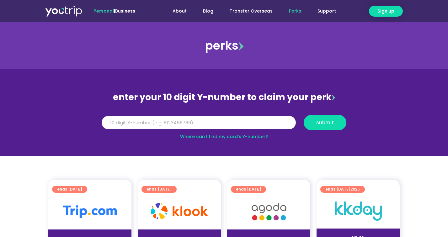
click at [233, 119] on input "Y Number" at bounding box center [199, 123] width 194 height 14
paste input "8135953049"
type input "8135953049"
click at [326, 124] on span "submit" at bounding box center [325, 122] width 18 height 5
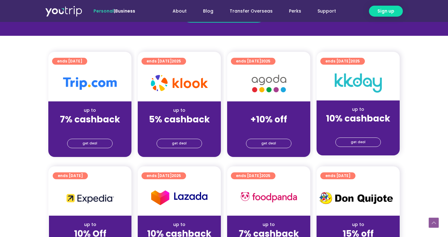
scroll to position [143, 0]
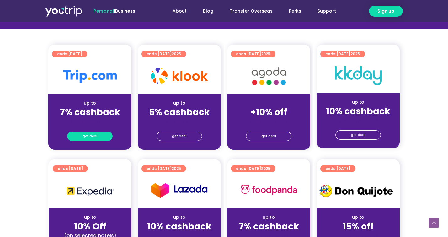
click at [89, 135] on span "get deal" at bounding box center [89, 136] width 15 height 9
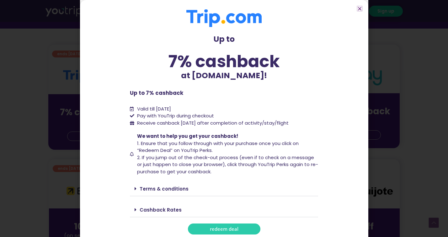
scroll to position [7, 0]
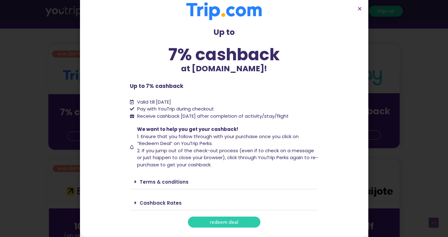
click at [232, 220] on span "redeem deal" at bounding box center [224, 222] width 29 height 5
